Goal: Task Accomplishment & Management: Manage account settings

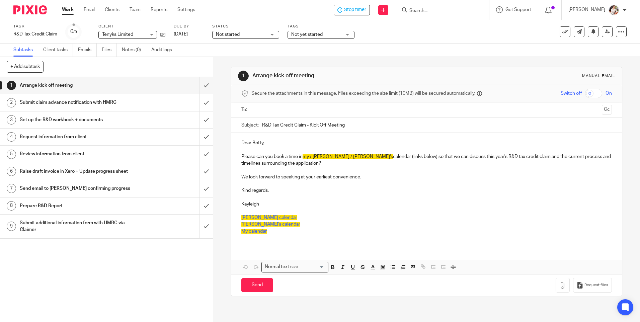
click at [307, 36] on span "Not yet started" at bounding box center [306, 34] width 31 height 5
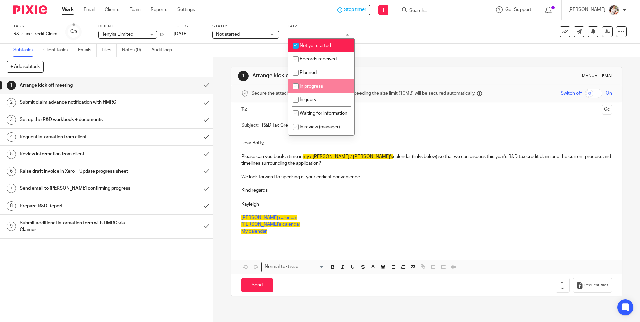
click at [306, 90] on li "In progress" at bounding box center [321, 86] width 66 height 14
checkbox input "true"
click at [61, 121] on h1 "Set up the R&D workbook + documents" at bounding box center [77, 120] width 115 height 10
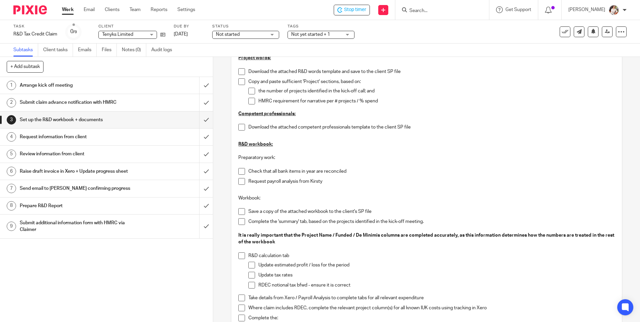
scroll to position [67, 0]
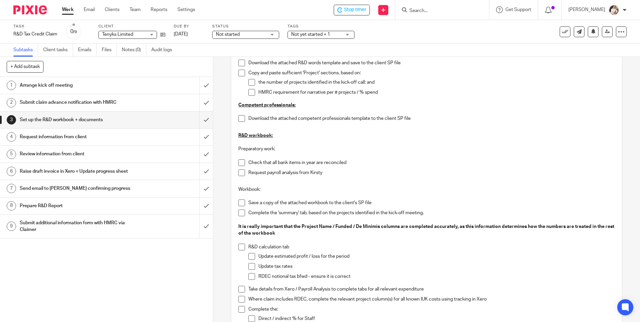
click at [240, 162] on span at bounding box center [241, 162] width 7 height 7
click at [238, 171] on span at bounding box center [241, 172] width 7 height 7
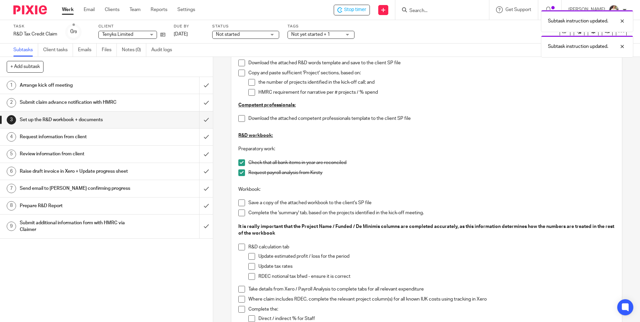
click at [241, 200] on span at bounding box center [241, 203] width 7 height 7
click at [240, 289] on span at bounding box center [241, 289] width 7 height 7
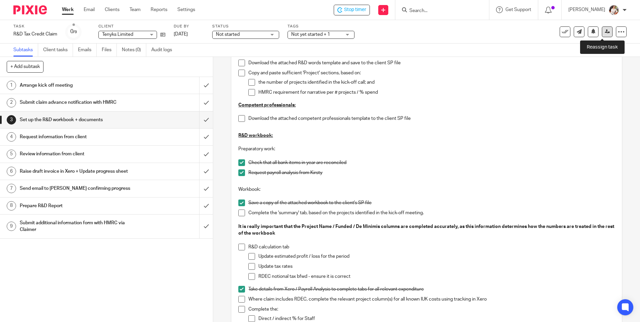
click at [605, 33] on icon at bounding box center [607, 31] width 5 height 5
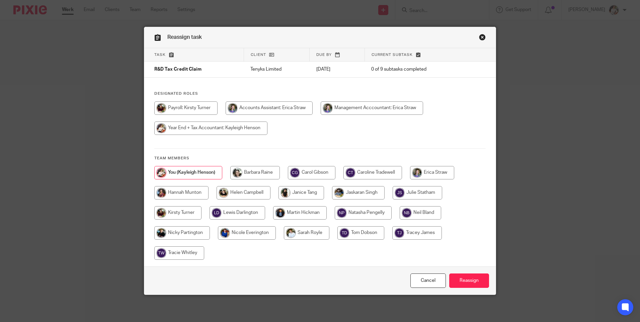
click at [368, 174] on input "radio" at bounding box center [373, 172] width 59 height 13
radio input "true"
click at [461, 280] on input "Reassign" at bounding box center [469, 281] width 40 height 14
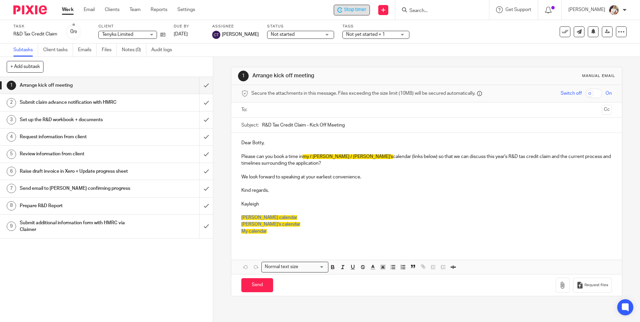
click at [354, 12] on span "Stop timer" at bounding box center [355, 9] width 22 height 7
click at [68, 8] on link "Work" at bounding box center [68, 9] width 12 height 7
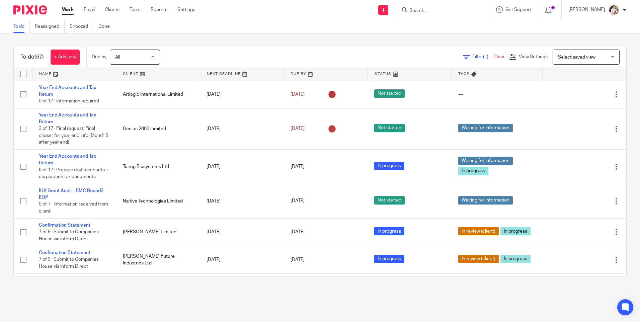
click at [418, 7] on form at bounding box center [444, 10] width 71 height 8
click at [418, 8] on input "Search" at bounding box center [439, 11] width 60 height 6
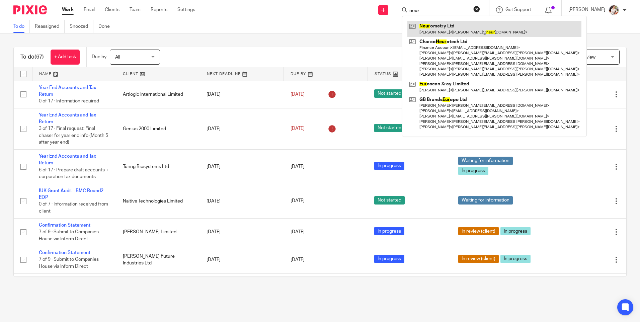
type input "neur"
click at [456, 26] on link at bounding box center [495, 28] width 174 height 15
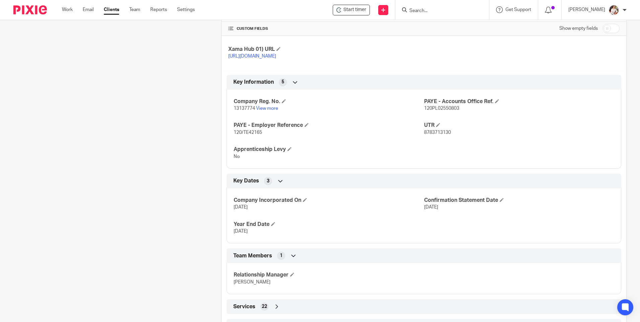
scroll to position [198, 0]
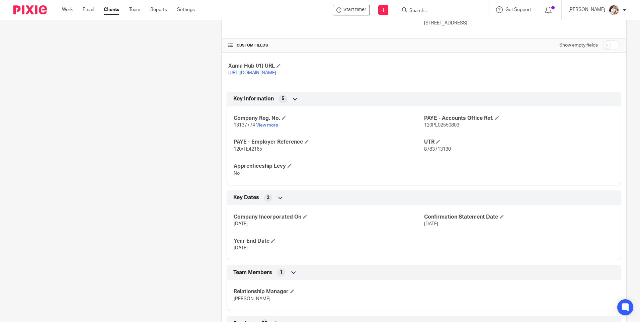
click at [294, 98] on icon at bounding box center [295, 99] width 7 height 7
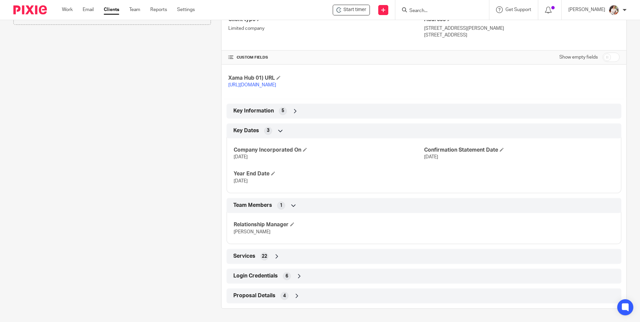
scroll to position [186, 0]
click at [293, 110] on icon at bounding box center [295, 111] width 7 height 7
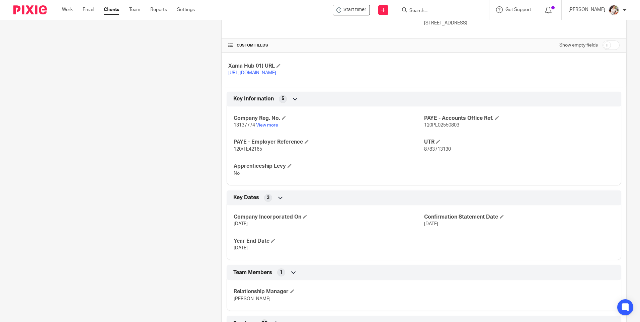
click at [253, 96] on span "Key Information" at bounding box center [253, 98] width 41 height 7
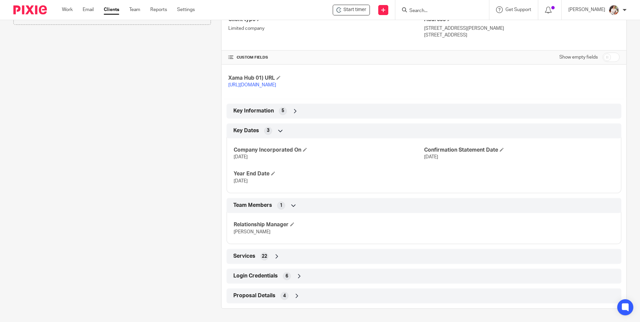
click at [285, 110] on div "Key Information 5" at bounding box center [424, 110] width 385 height 11
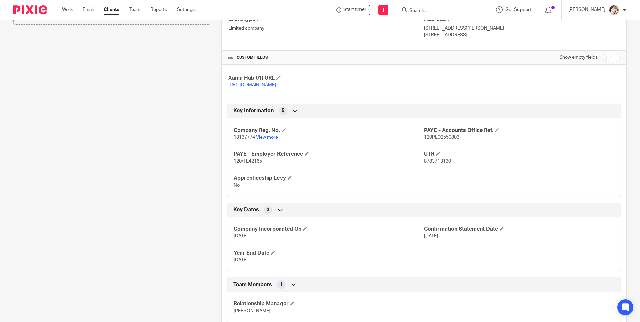
scroll to position [198, 0]
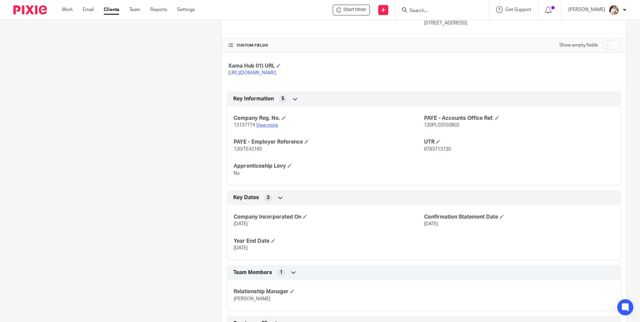
click at [264, 123] on link "View more" at bounding box center [267, 125] width 22 height 5
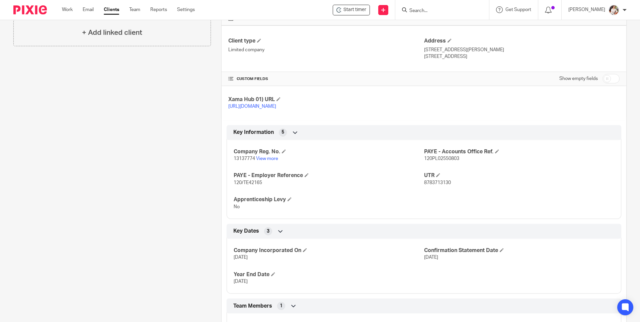
click at [603, 77] on input "checkbox" at bounding box center [611, 78] width 17 height 9
checkbox input "true"
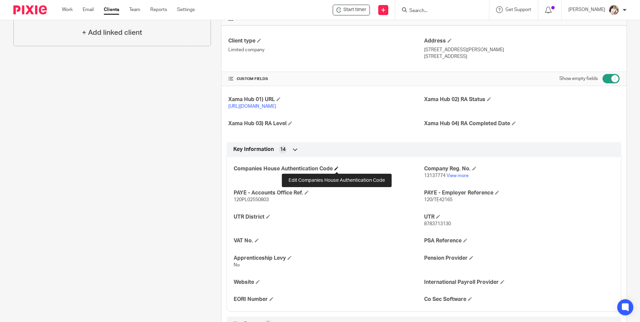
click at [336, 167] on span at bounding box center [337, 168] width 4 height 4
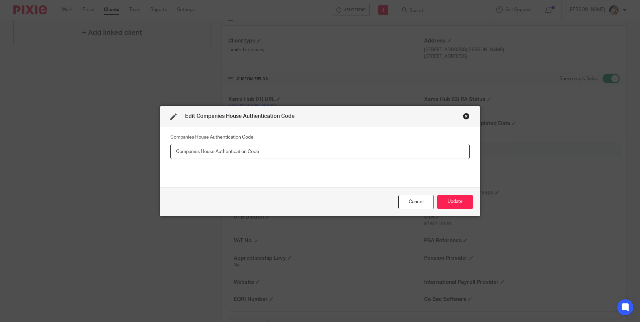
click at [201, 151] on input "text" at bounding box center [319, 151] width 299 height 15
paste input "K4NJG6"
type input "K4NJG6"
click at [449, 202] on button "Update" at bounding box center [455, 202] width 36 height 14
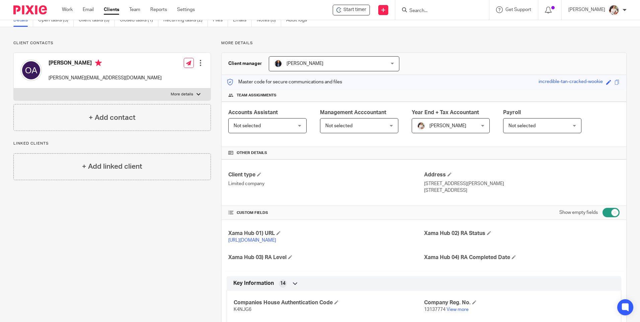
scroll to position [0, 0]
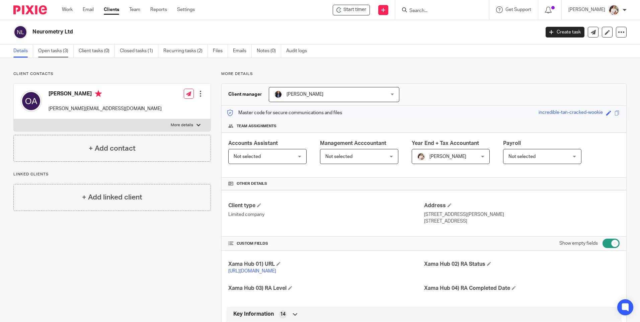
click at [54, 53] on link "Open tasks (3)" at bounding box center [55, 51] width 35 height 13
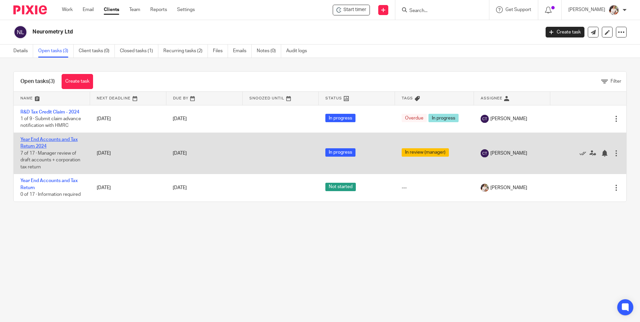
click at [38, 146] on link "Year End Accounts and Tax Return 2024" at bounding box center [48, 142] width 57 height 11
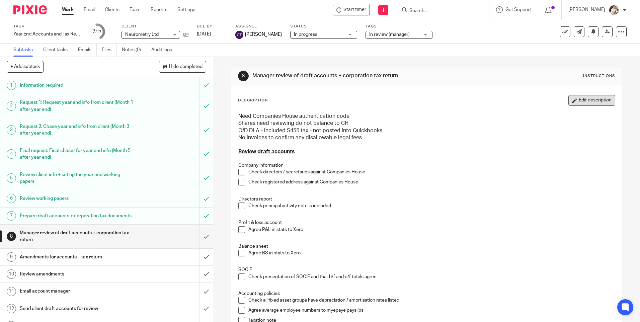
click at [588, 101] on button "Edit description" at bounding box center [592, 100] width 47 height 11
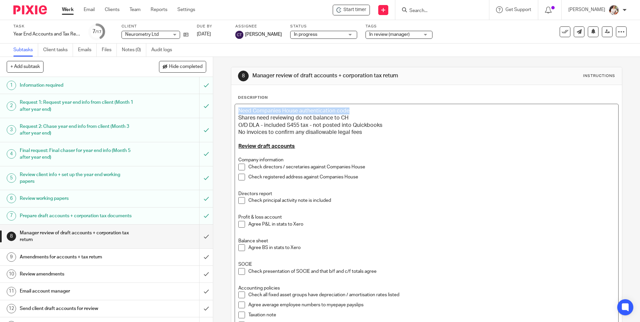
drag, startPoint x: 352, startPoint y: 113, endPoint x: 236, endPoint y: 106, distance: 115.4
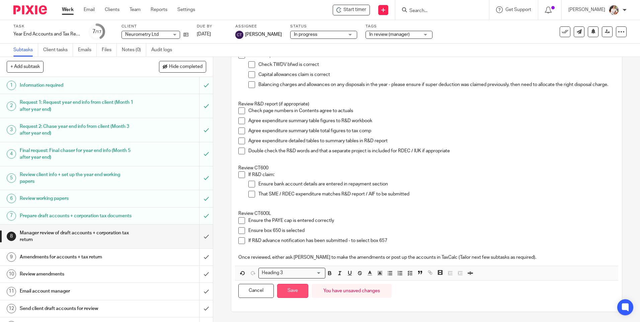
click at [294, 294] on button "Save" at bounding box center [292, 291] width 31 height 14
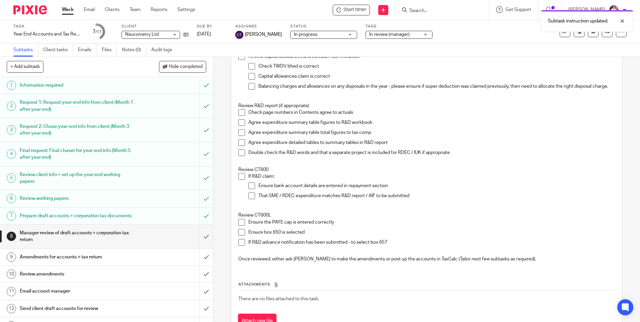
scroll to position [461, 0]
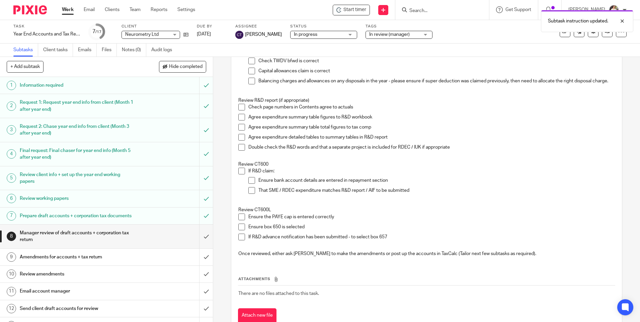
click at [67, 11] on link "Work" at bounding box center [68, 9] width 12 height 7
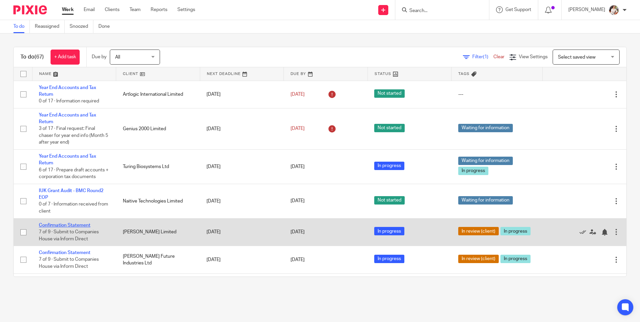
click at [85, 225] on link "Confirmation Statement" at bounding box center [65, 225] width 52 height 5
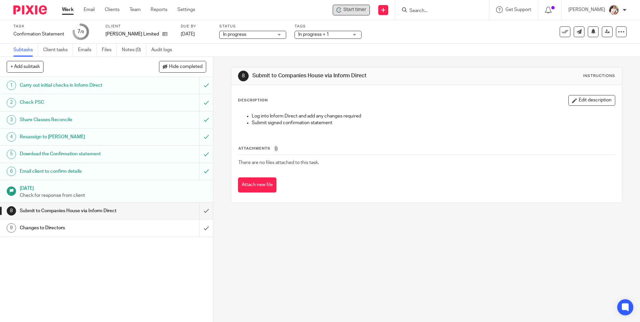
click at [349, 13] on span "Start timer" at bounding box center [355, 9] width 23 height 7
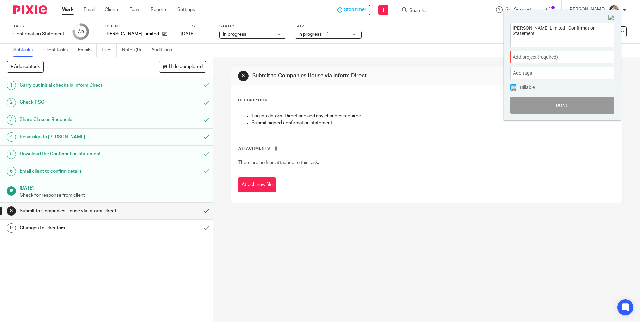
click at [591, 57] on span "Add project (required) :" at bounding box center [555, 57] width 84 height 7
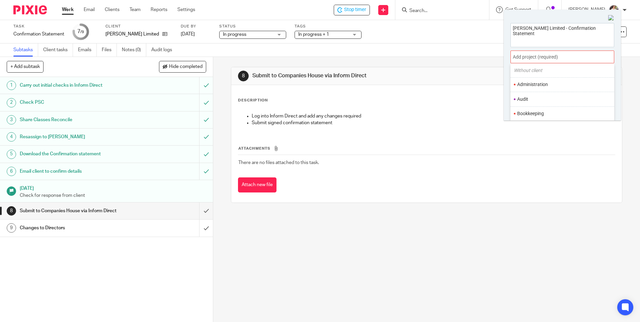
scroll to position [67, 0]
click at [529, 95] on li "Confirmation Statements" at bounding box center [560, 97] width 87 height 7
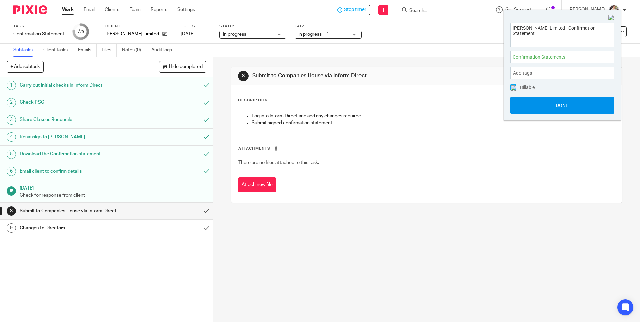
click at [529, 104] on button "Done" at bounding box center [563, 105] width 104 height 17
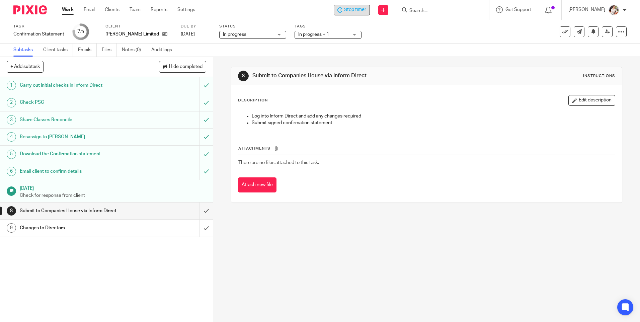
click at [344, 10] on div "Stop timer" at bounding box center [352, 9] width 29 height 7
click at [69, 11] on link "Work" at bounding box center [68, 9] width 12 height 7
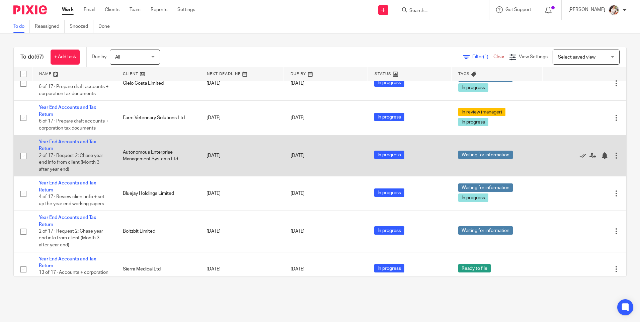
scroll to position [569, 0]
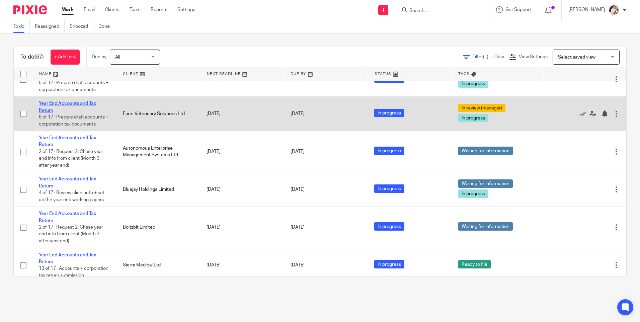
click at [71, 109] on link "Year End Accounts and Tax Return" at bounding box center [67, 106] width 57 height 11
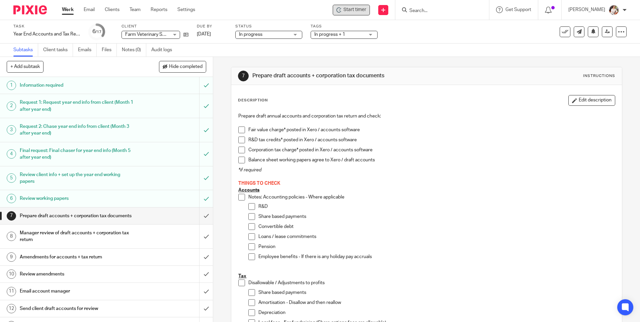
click at [335, 13] on div "Start timer" at bounding box center [351, 10] width 37 height 11
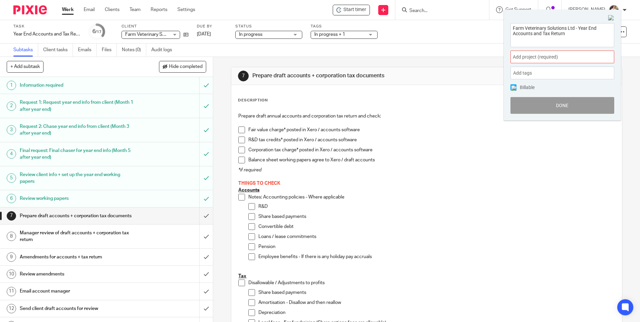
click at [609, 56] on div "Add project (required) :" at bounding box center [563, 57] width 104 height 13
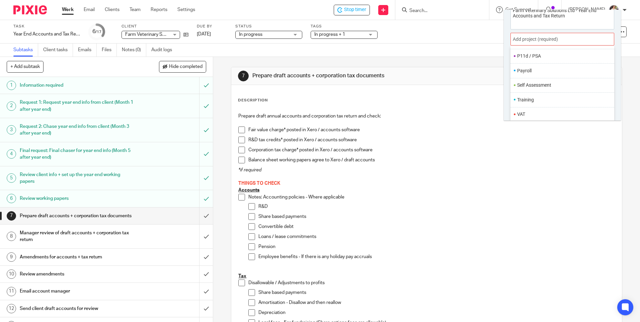
scroll to position [33, 0]
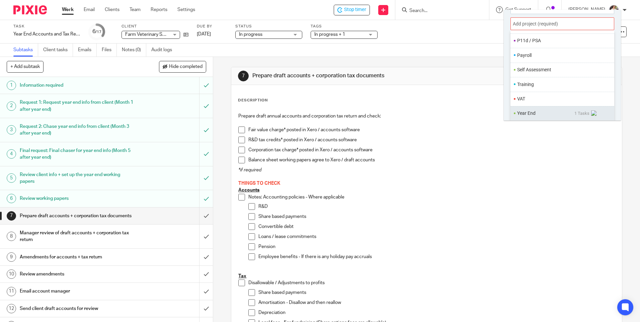
click at [530, 116] on li "Year End" at bounding box center [545, 113] width 57 height 7
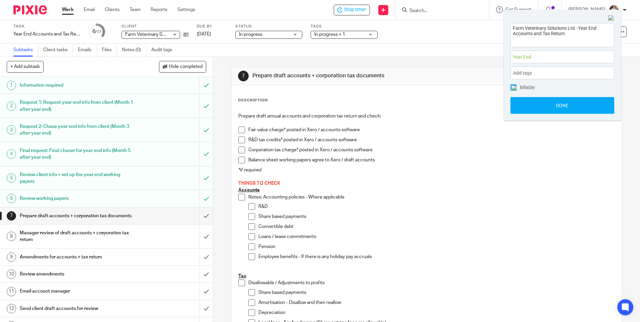
scroll to position [0, 0]
click at [527, 105] on button "Done" at bounding box center [563, 105] width 104 height 17
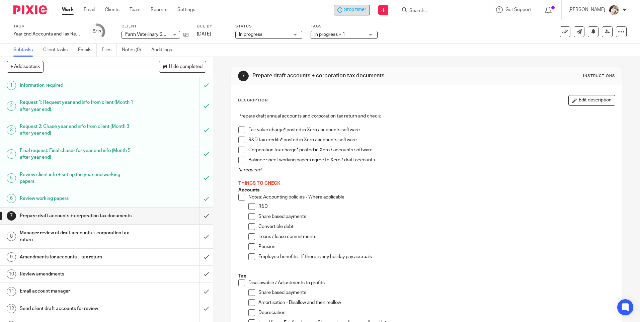
click at [350, 8] on span "Stop timer" at bounding box center [355, 9] width 22 height 7
